Goal: Navigation & Orientation: Find specific page/section

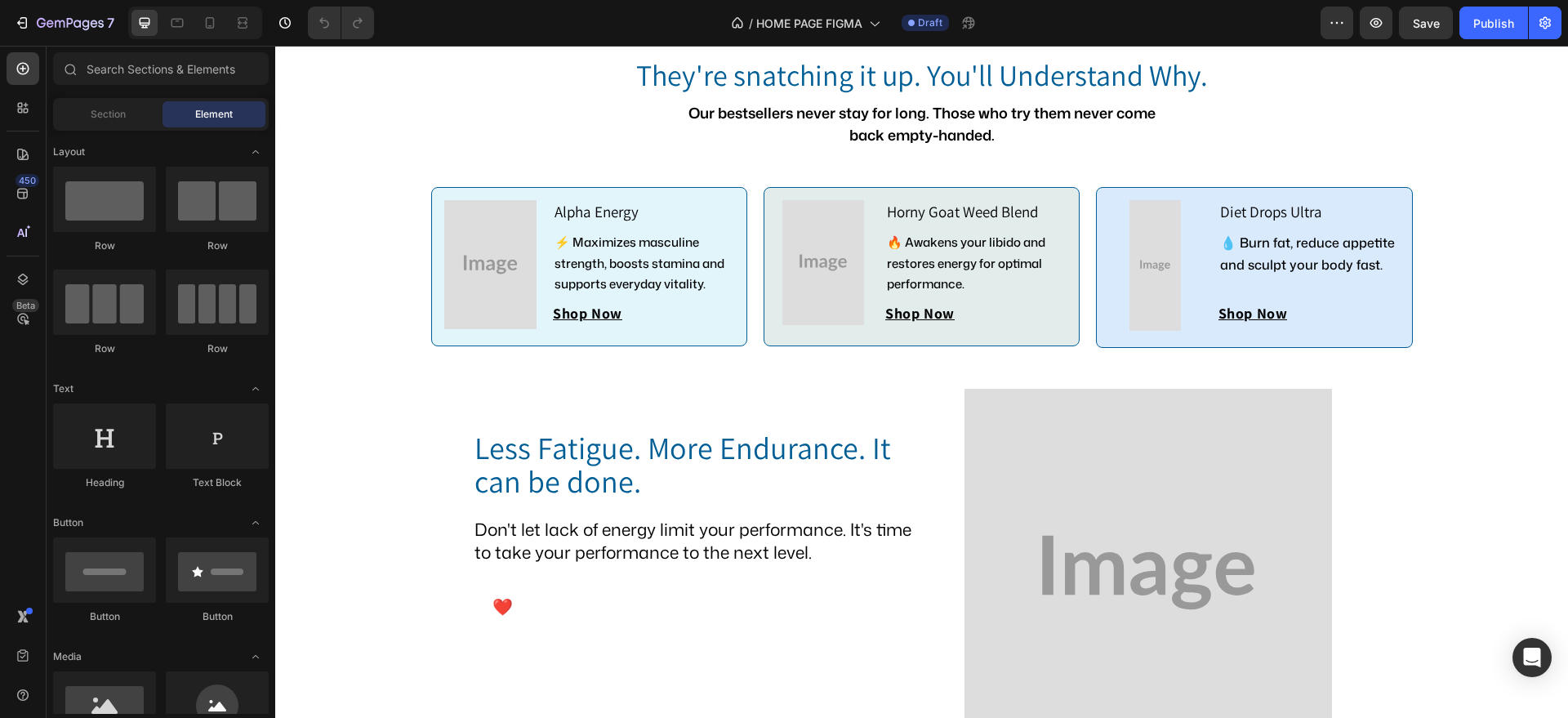
scroll to position [517, 0]
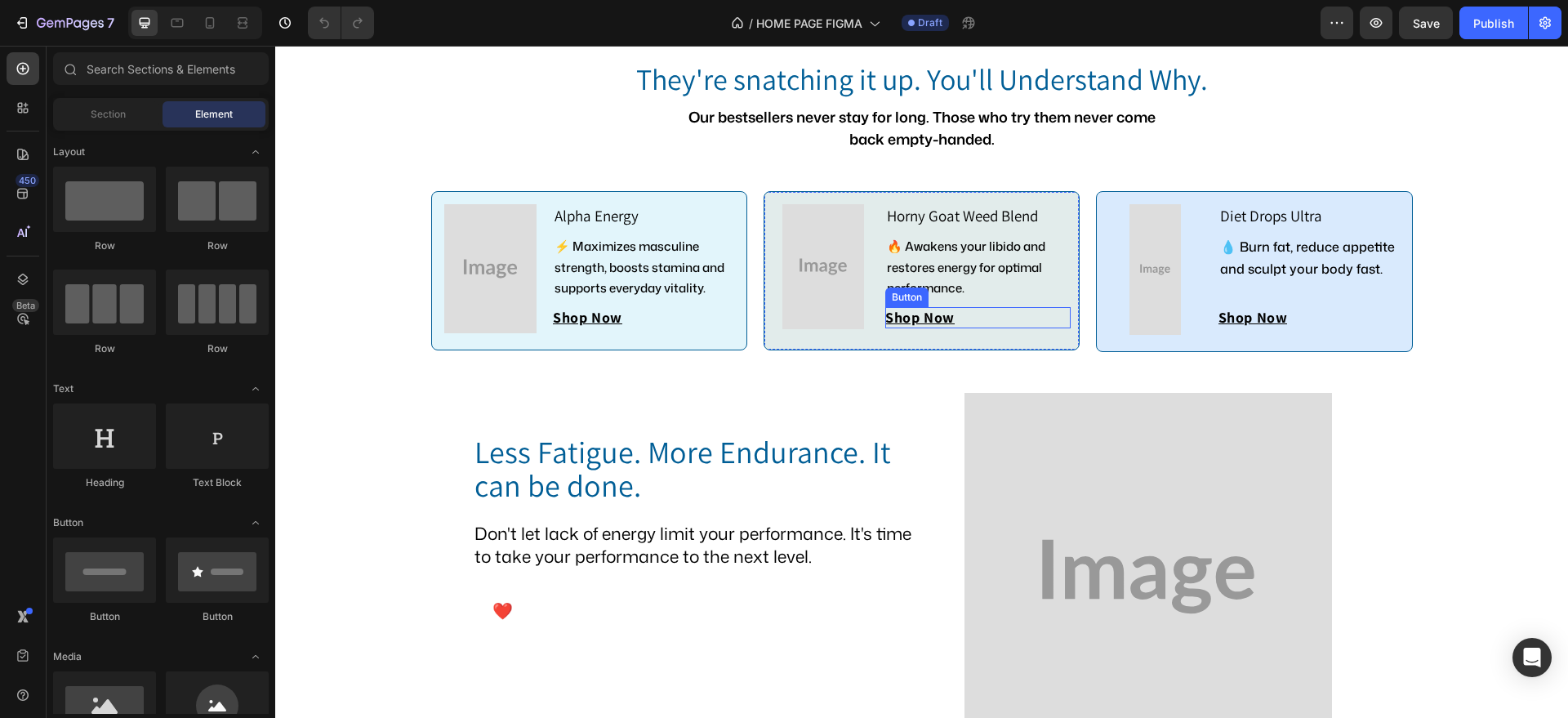
click at [950, 320] on div "Shop Now Button" at bounding box center [978, 318] width 185 height 21
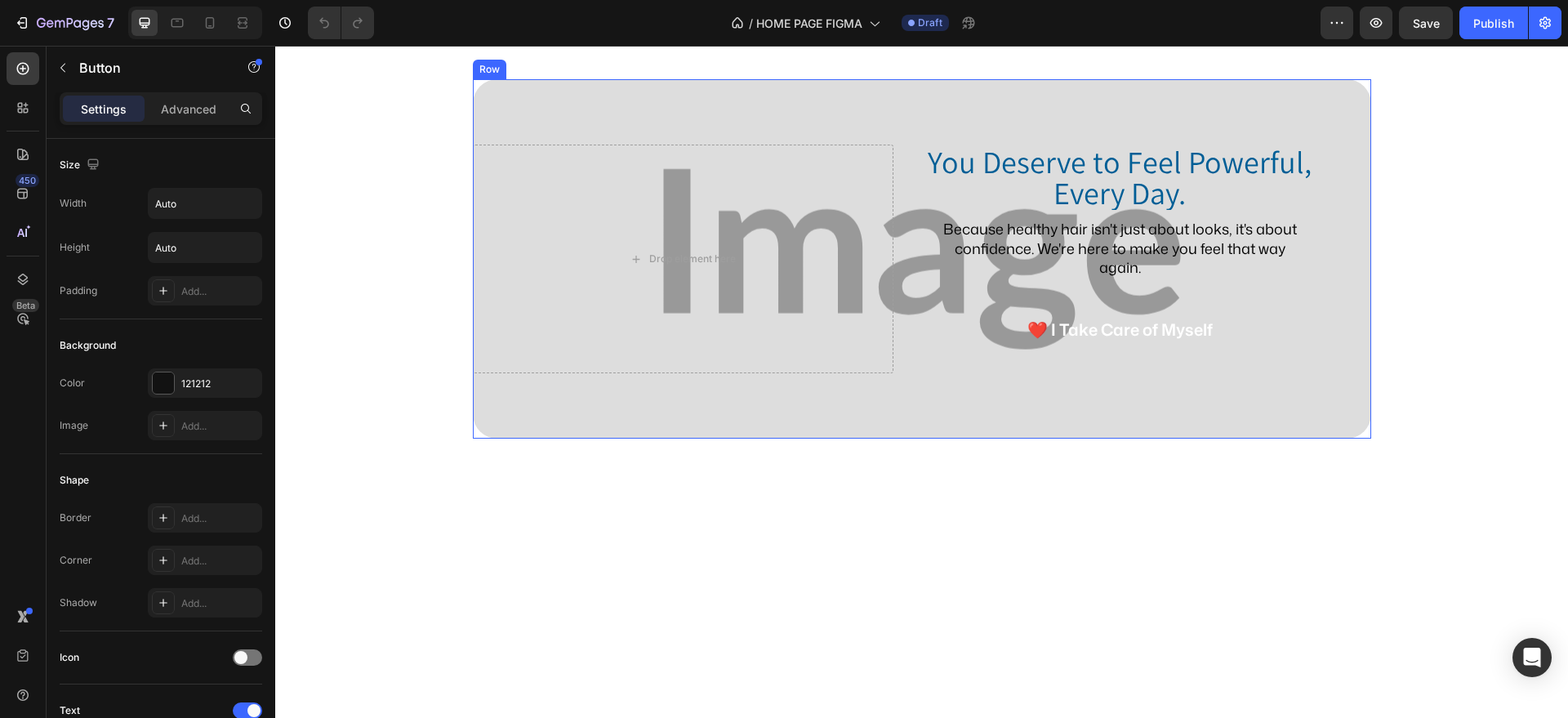
scroll to position [3253, 0]
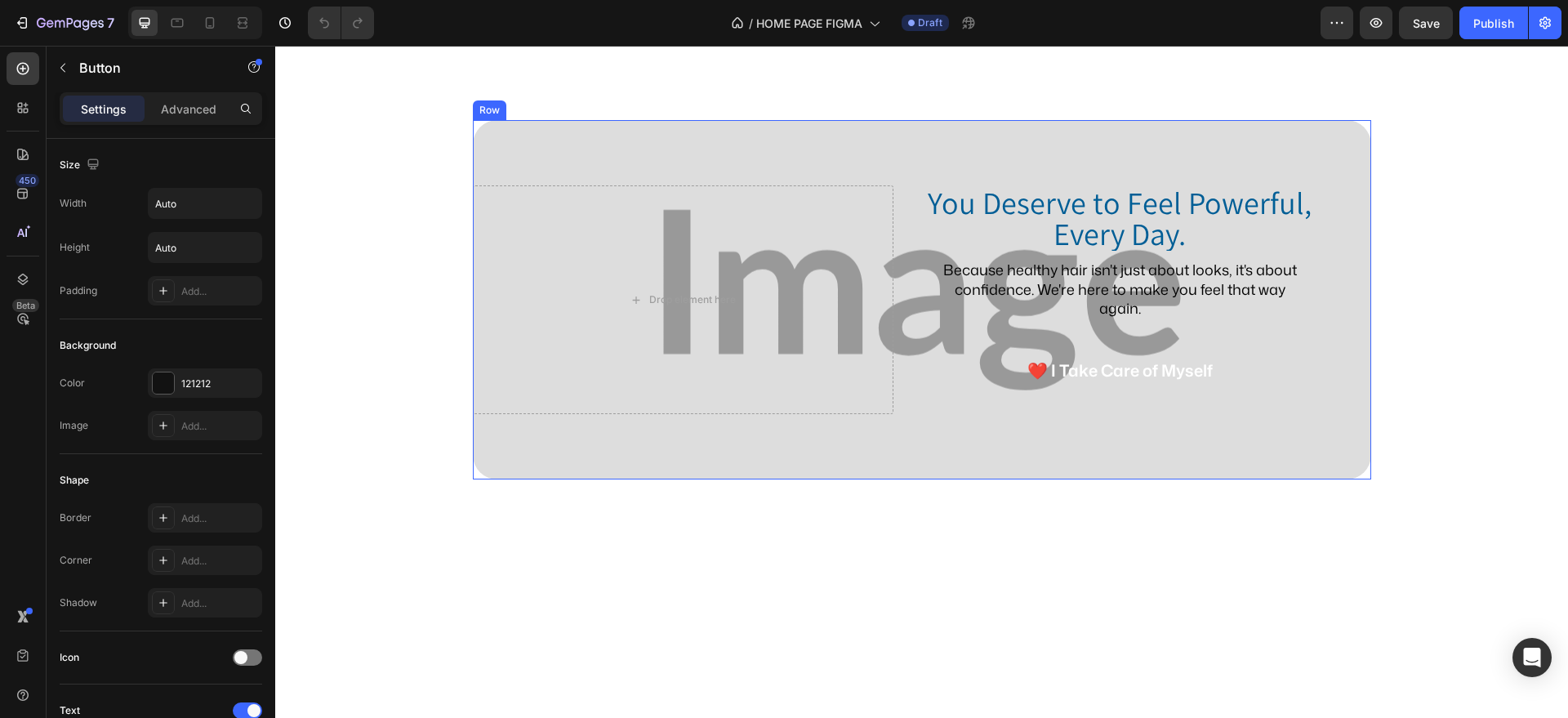
click at [795, 366] on div "You Deserve to Feel Powerful, Every Day. Heading Because healthy hair isn't jus…" at bounding box center [922, 311] width 1006 height 417
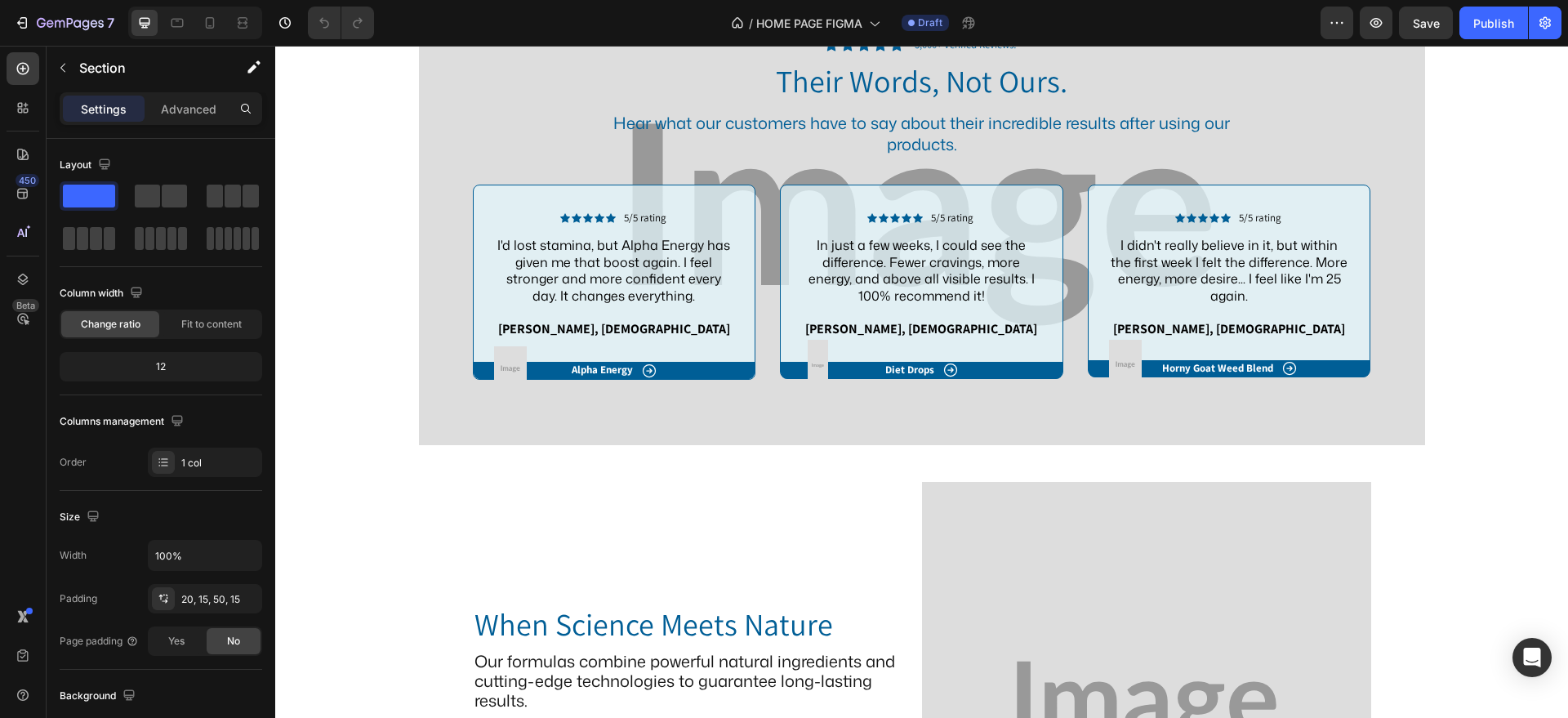
scroll to position [2620, 0]
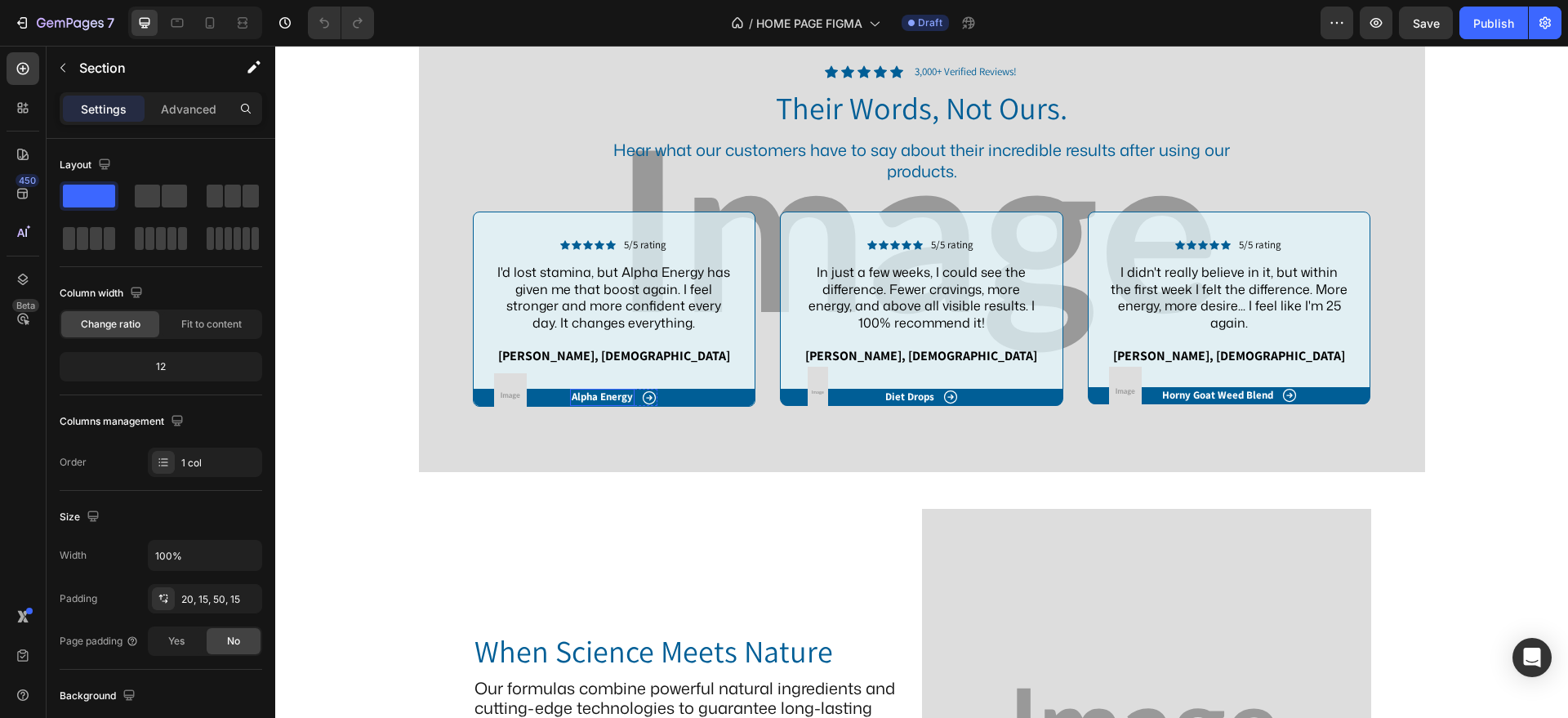
click at [602, 397] on p "Alpha Energy" at bounding box center [602, 398] width 62 height 14
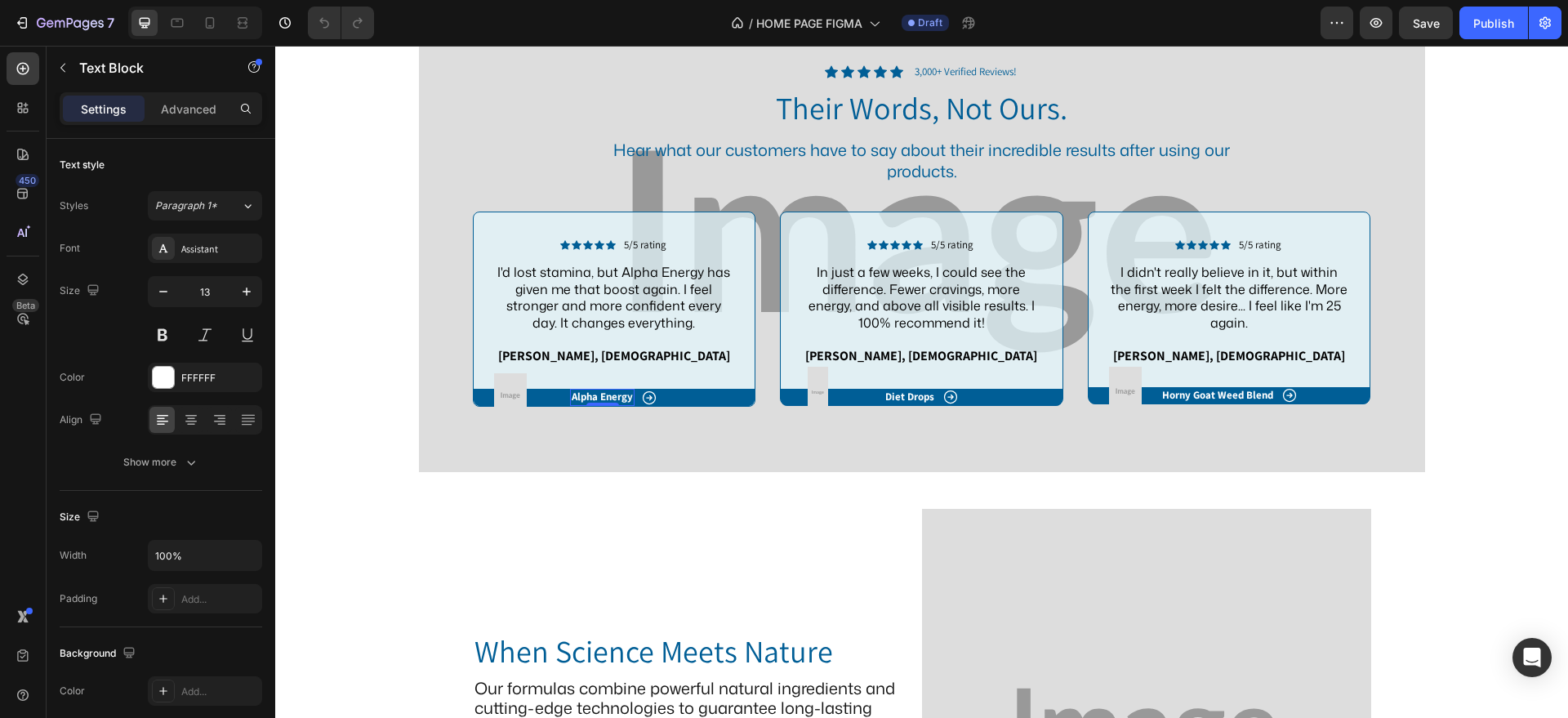
click at [602, 397] on p "Alpha Energy" at bounding box center [602, 398] width 62 height 14
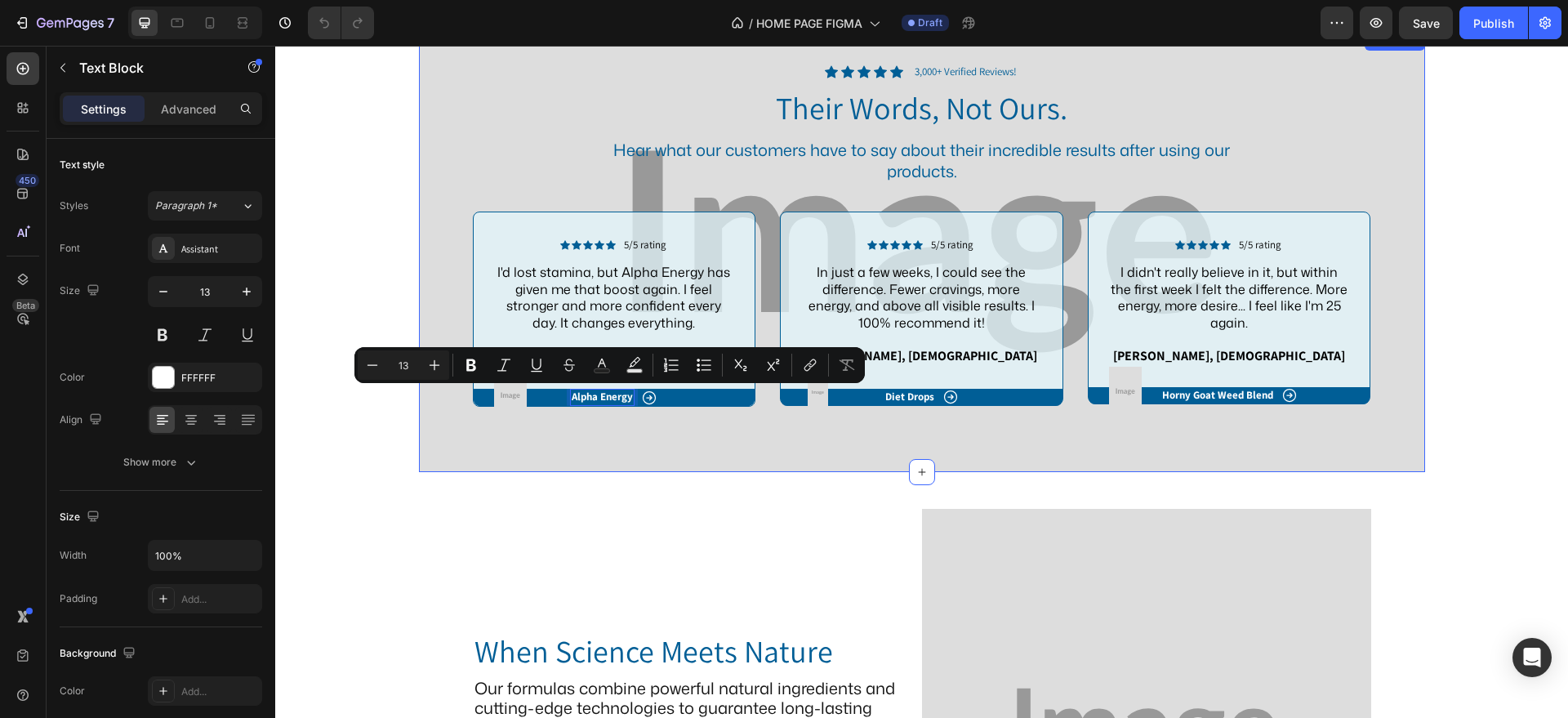
click at [648, 417] on div "Icon Icon Icon Icon Icon Icon List 5/5 rating Text Block Row I'd lost stamina, …" at bounding box center [922, 316] width 981 height 209
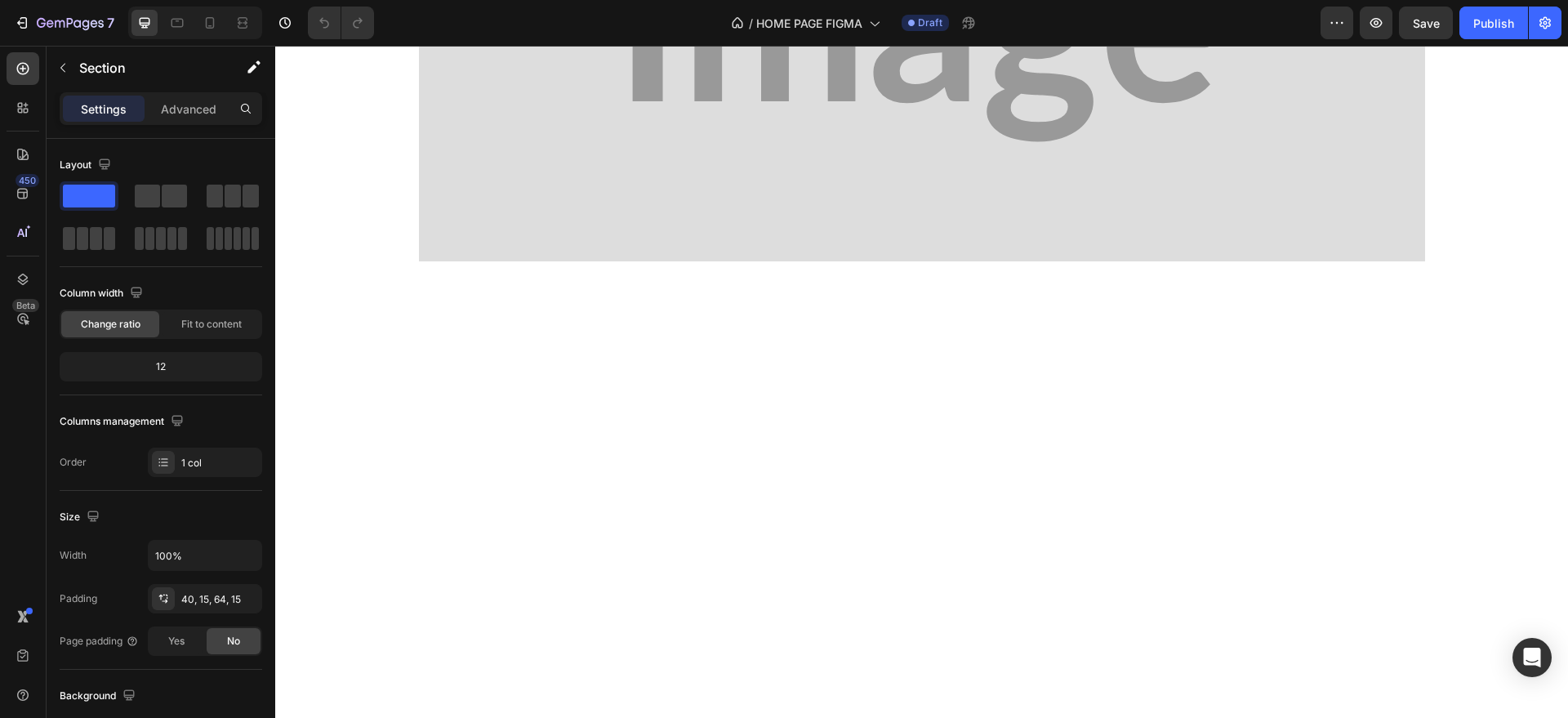
scroll to position [0, 0]
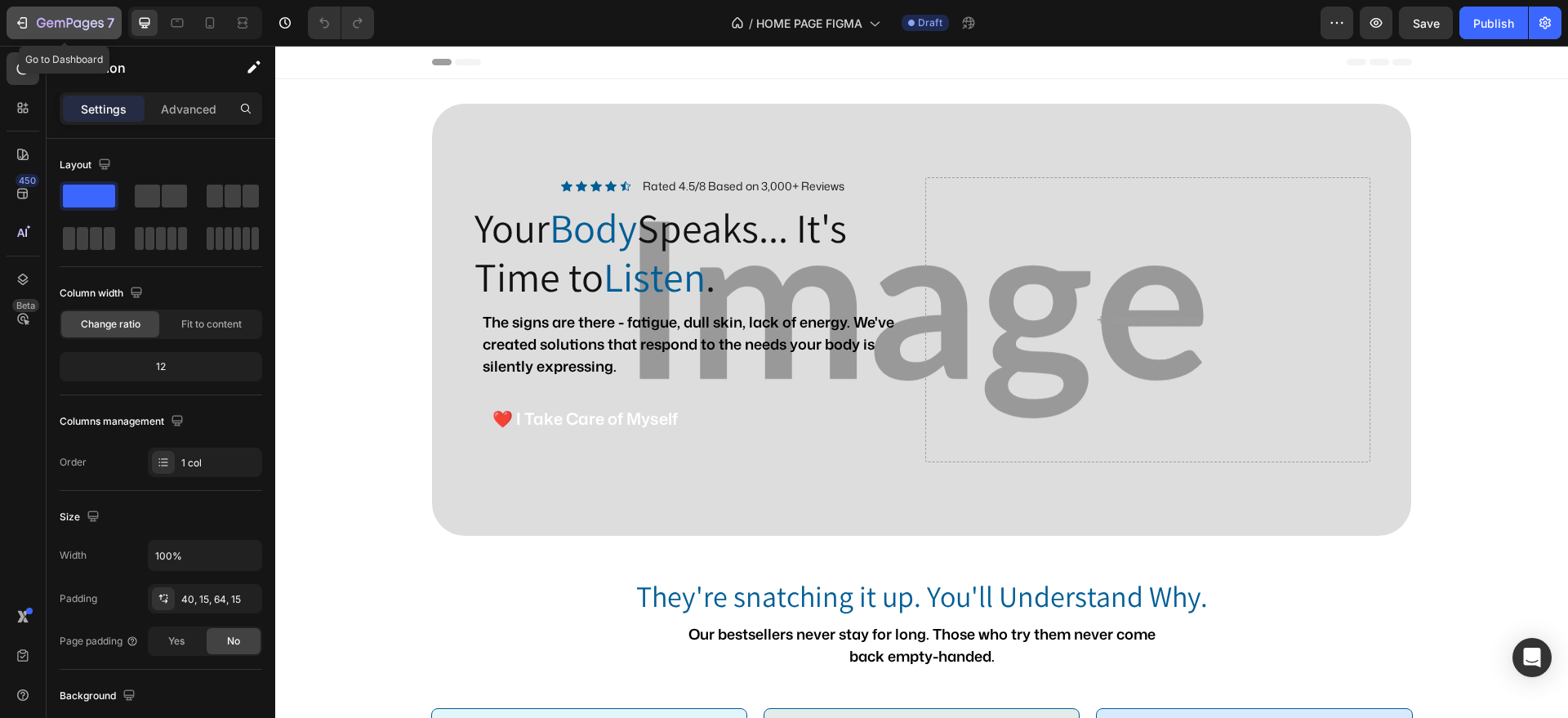
click at [27, 14] on icon "button" at bounding box center [22, 22] width 16 height 16
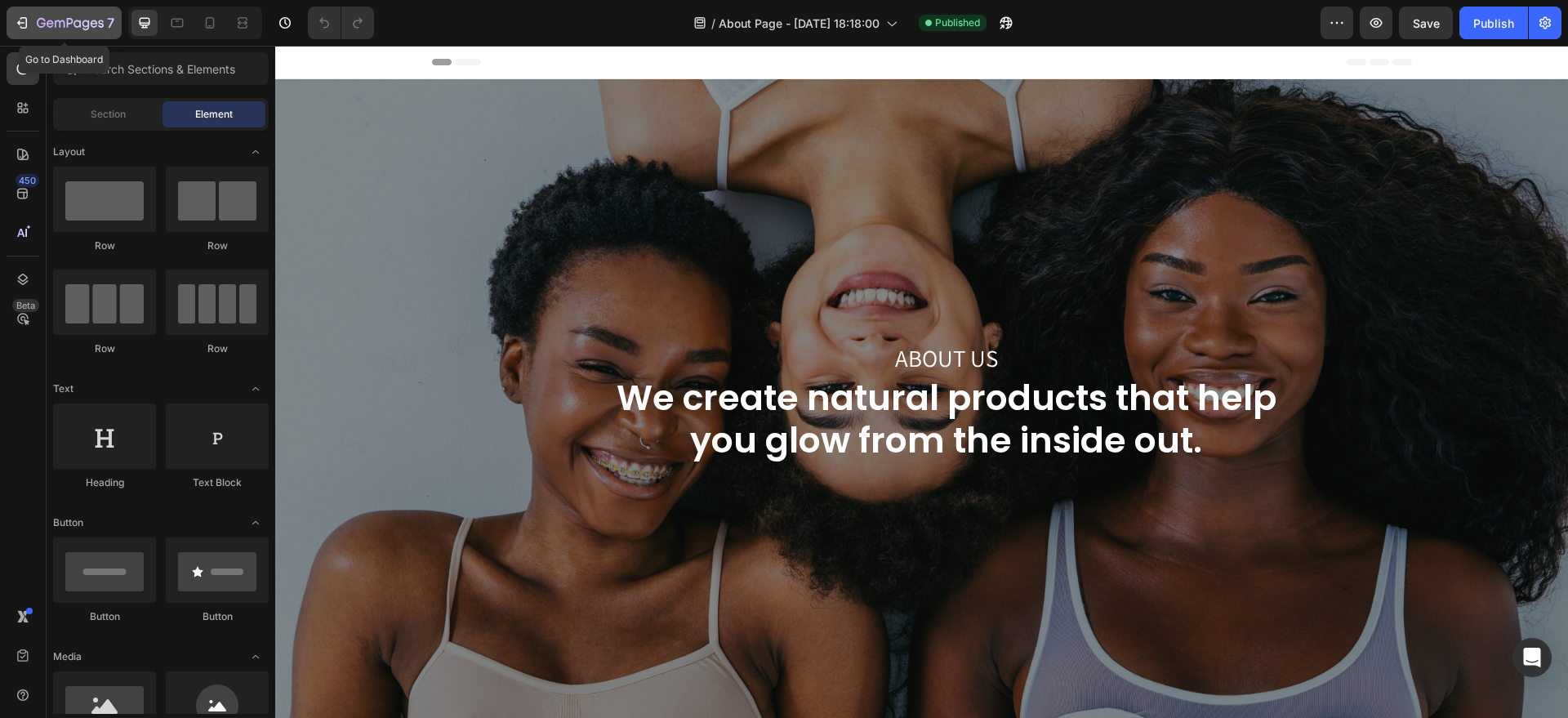
click at [48, 18] on icon "button" at bounding box center [70, 24] width 67 height 14
